Goal: Manage account settings

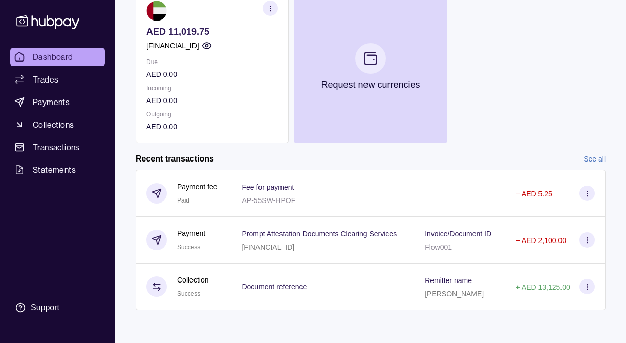
scroll to position [139, 0]
click at [593, 153] on link "See all" at bounding box center [595, 158] width 22 height 11
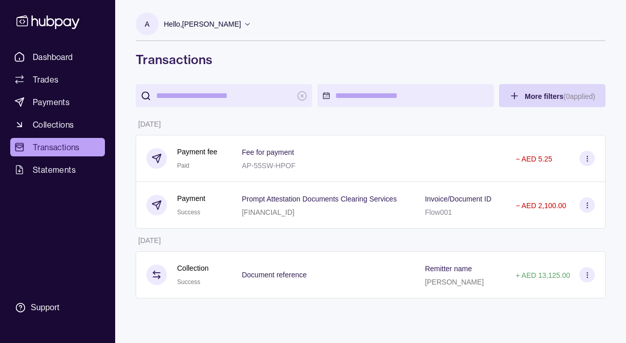
scroll to position [6, 0]
click at [61, 104] on span "Payments" at bounding box center [51, 102] width 37 height 12
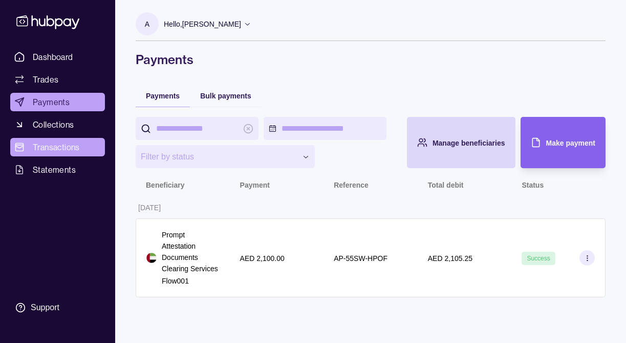
click at [51, 149] on span "Transactions" at bounding box center [56, 147] width 47 height 12
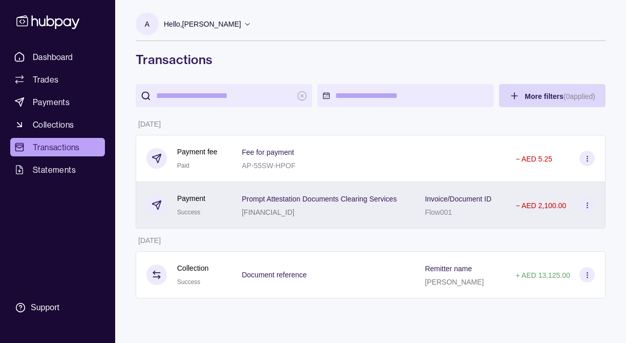
scroll to position [6, 0]
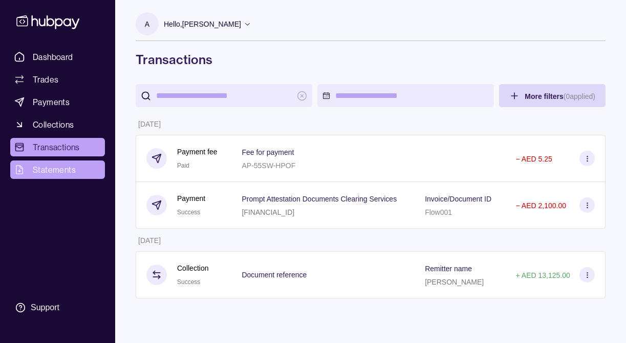
click at [50, 168] on span "Statements" at bounding box center [54, 169] width 43 height 12
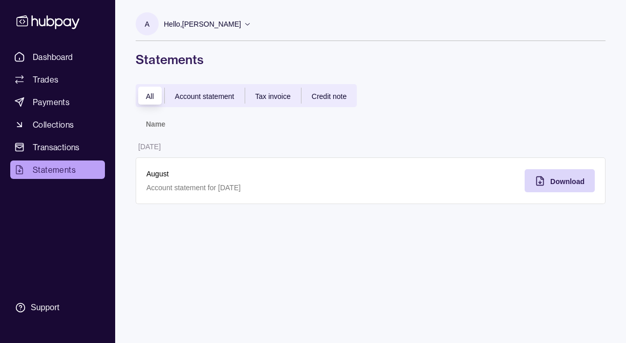
click at [271, 99] on span "Tax invoice" at bounding box center [273, 96] width 35 height 8
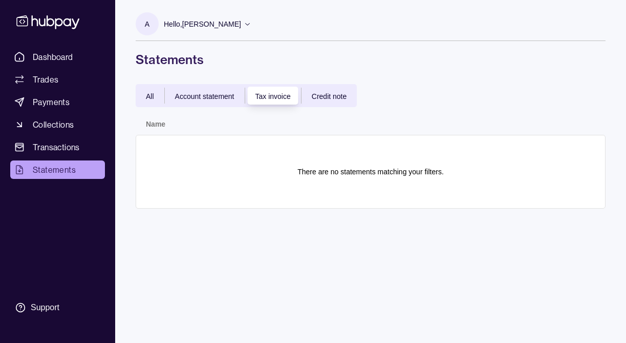
click at [227, 95] on span "Account statement" at bounding box center [204, 96] width 59 height 8
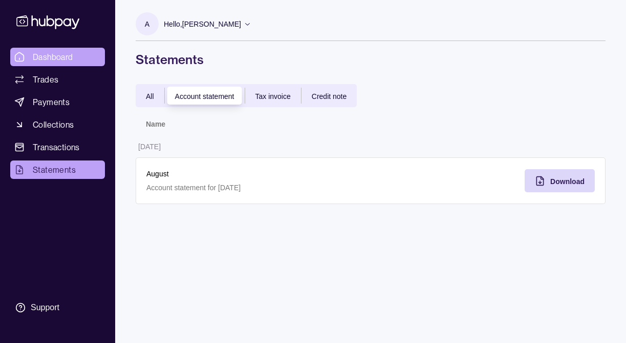
click at [30, 49] on link "Dashboard" at bounding box center [57, 57] width 95 height 18
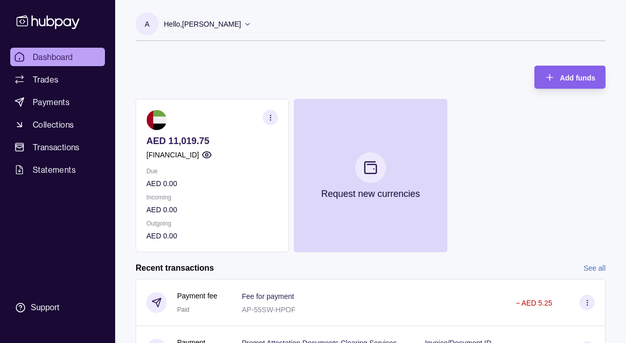
click at [251, 23] on icon at bounding box center [248, 24] width 8 height 8
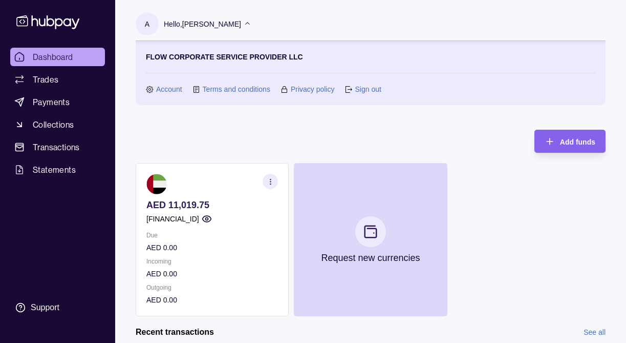
click at [167, 90] on link "Account" at bounding box center [169, 88] width 26 height 11
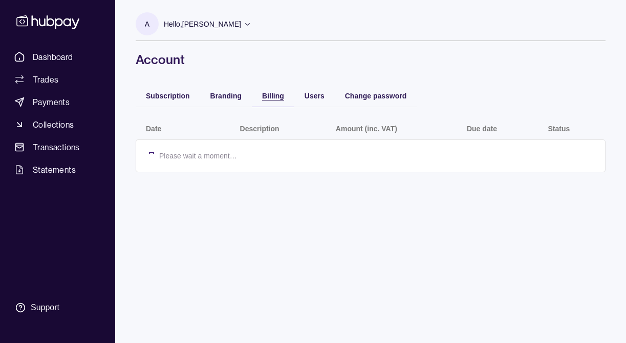
click at [274, 95] on span "Billing" at bounding box center [273, 96] width 22 height 8
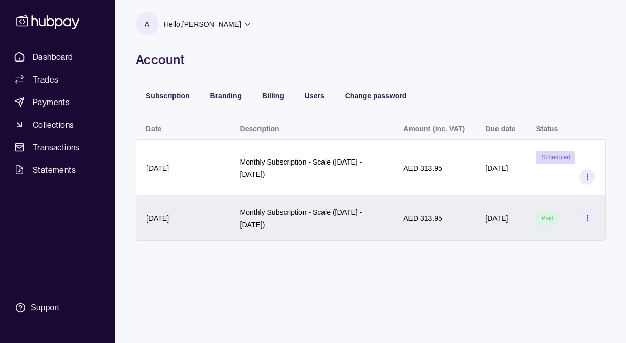
click at [585, 218] on icon at bounding box center [588, 218] width 8 height 8
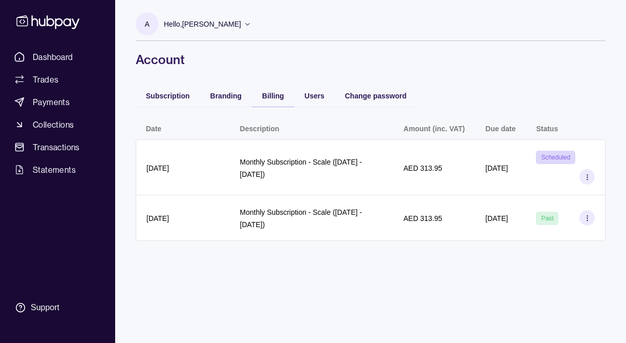
click at [181, 268] on html "Dashboard Trades Payments Collections Transactions Statements Support A Hello, …" at bounding box center [313, 171] width 626 height 343
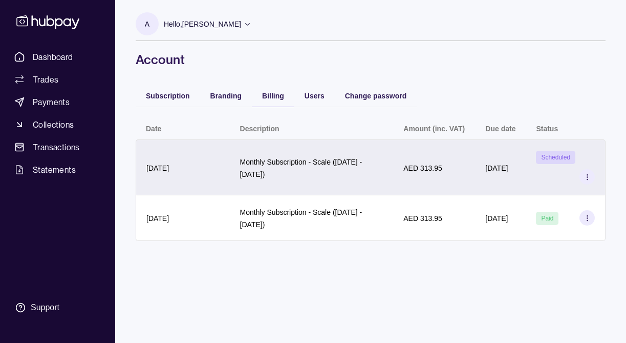
click at [586, 179] on icon at bounding box center [588, 177] width 8 height 8
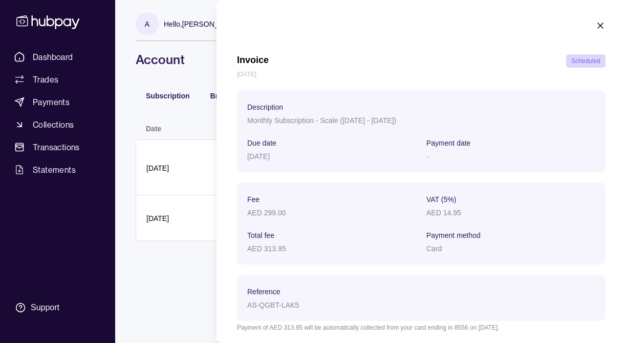
click at [597, 26] on icon "button" at bounding box center [601, 25] width 10 height 10
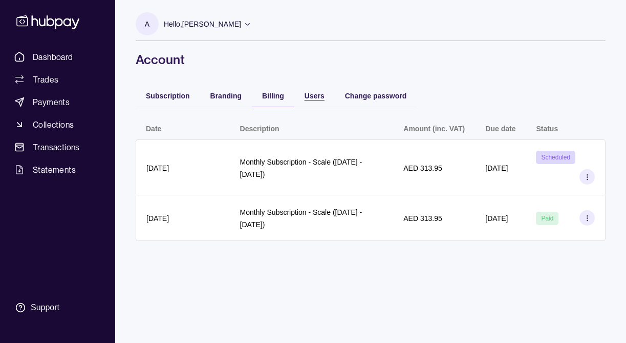
click at [314, 97] on span "Users" at bounding box center [315, 96] width 20 height 8
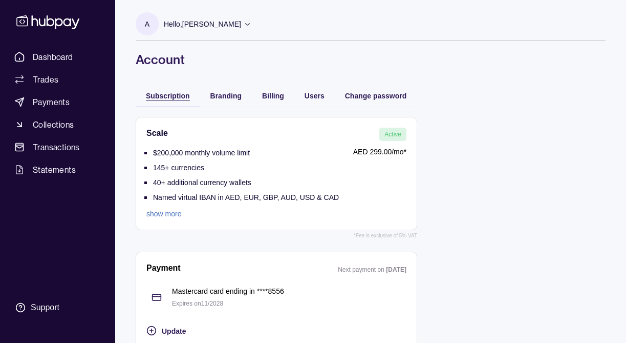
click at [172, 96] on span "Subscription" at bounding box center [168, 96] width 44 height 8
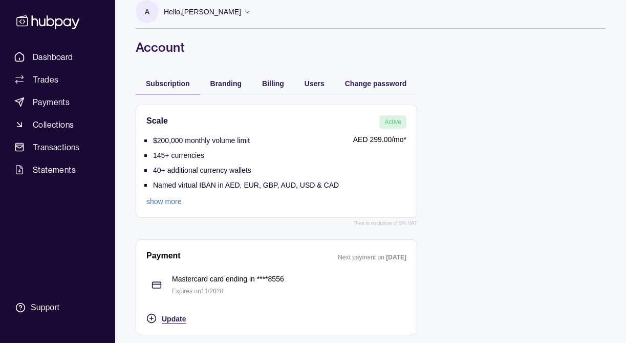
scroll to position [14, 0]
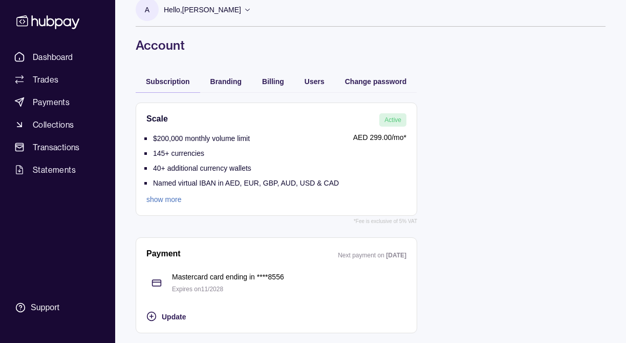
click at [161, 197] on link "show more" at bounding box center [242, 199] width 193 height 11
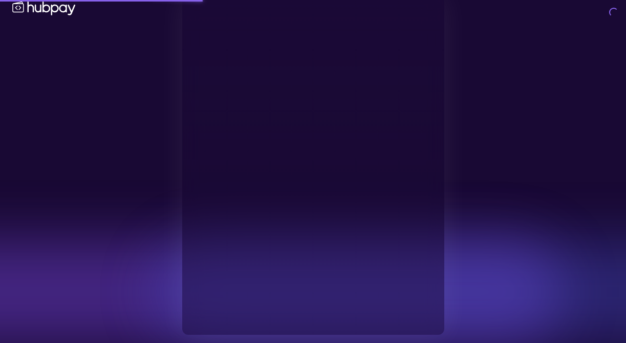
type input "**********"
